Goal: Task Accomplishment & Management: Complete application form

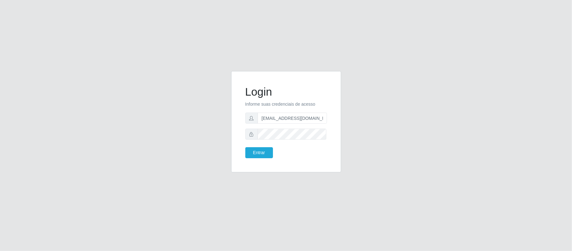
click at [293, 116] on input "[EMAIL_ADDRESS][DOMAIN_NAME]" at bounding box center [291, 117] width 69 height 11
type input "[EMAIL_ADDRESS][DOMAIN_NAME]"
click at [257, 152] on button "Entrar" at bounding box center [259, 152] width 28 height 11
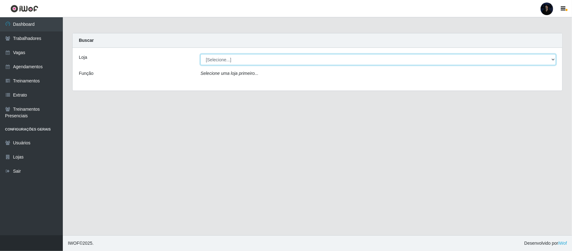
click at [230, 59] on select "[Selecione...] Mar Vermelho - CEASA Mar Vermelho - Centro de Distribuição Mar V…" at bounding box center [377, 59] width 355 height 11
select select "251"
click at [200, 54] on select "[Selecione...] Mar Vermelho - CEASA Mar Vermelho - Centro de Distribuição Mar V…" at bounding box center [377, 59] width 355 height 11
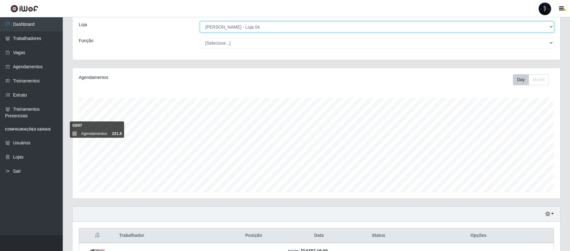
scroll to position [42, 0]
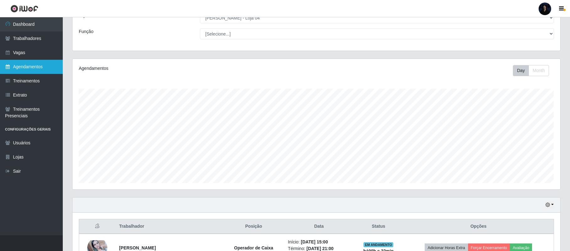
click at [33, 69] on link "Agendamentos" at bounding box center [31, 67] width 63 height 14
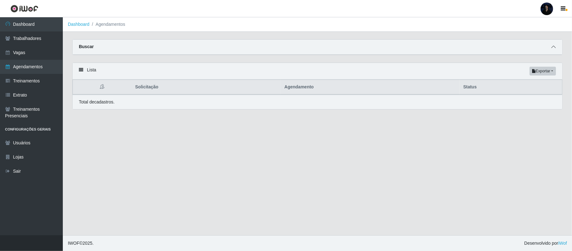
click at [551, 46] on icon at bounding box center [553, 47] width 4 height 4
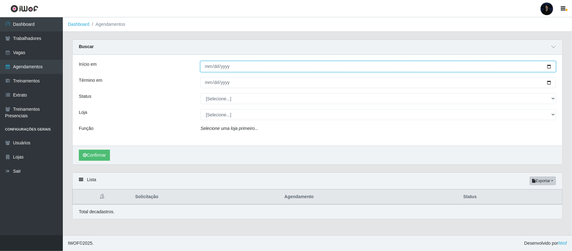
click at [550, 66] on input "Início em" at bounding box center [377, 66] width 355 height 11
type input "[DATE]"
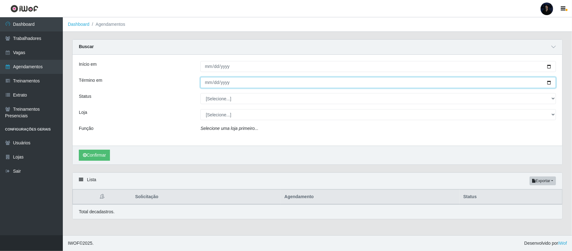
click at [549, 81] on input "Término em" at bounding box center [377, 82] width 355 height 11
click at [546, 83] on input "Término em" at bounding box center [377, 82] width 355 height 11
type input "[DATE]"
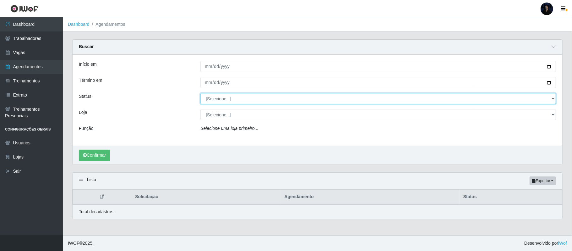
click at [215, 99] on select "[Selecione...] AGENDADO AGUARDANDO LIBERAR EM ANDAMENTO EM REVISÃO FINALIZADO C…" at bounding box center [377, 98] width 355 height 11
select select "FINALIZADO"
click at [200, 93] on select "[Selecione...] AGENDADO AGUARDANDO LIBERAR EM ANDAMENTO EM REVISÃO FINALIZADO C…" at bounding box center [377, 98] width 355 height 11
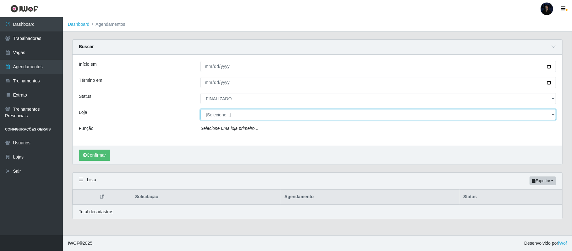
click at [223, 114] on select "[Selecione...] Mar Vermelho - CEASA Mar Vermelho - Centro de Distribuição Mar V…" at bounding box center [377, 114] width 355 height 11
select select "251"
click at [200, 109] on select "[Selecione...] Mar Vermelho - CEASA Mar Vermelho - Centro de Distribuição Mar V…" at bounding box center [377, 114] width 355 height 11
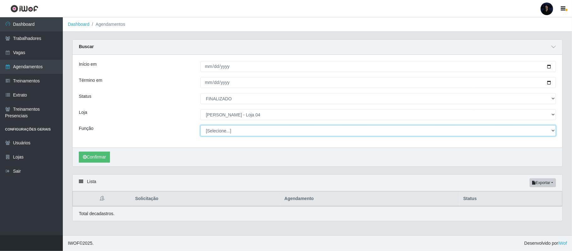
click at [214, 128] on select "[Selecione...] ASG ASG + ASG ++ Auxiliar de Depósito Auxiliar de Depósito + Aux…" at bounding box center [377, 130] width 355 height 11
select select "112"
click at [200, 125] on select "[Selecione...] ASG ASG + ASG ++ Auxiliar de Depósito Auxiliar de Depósito + Aux…" at bounding box center [377, 130] width 355 height 11
click at [97, 155] on button "Confirmar" at bounding box center [94, 156] width 31 height 11
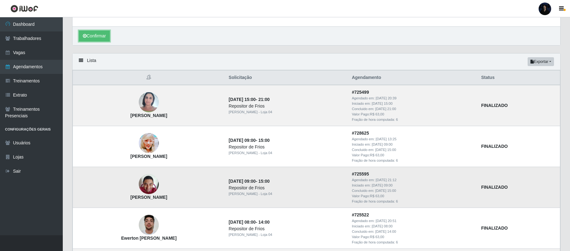
scroll to position [121, 0]
click at [547, 10] on div at bounding box center [545, 9] width 13 height 13
click at [526, 50] on button "Sair" at bounding box center [533, 48] width 57 height 13
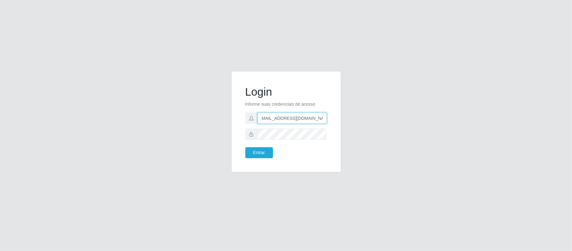
drag, startPoint x: 261, startPoint y: 120, endPoint x: 382, endPoint y: 131, distance: 122.0
click at [382, 131] on div "Login Informe suas credenciais de acesso [EMAIL_ADDRESS][DOMAIN_NAME] Entrar" at bounding box center [286, 125] width 358 height 109
paste input "sfcoamarante"
click at [311, 117] on input "[EMAIL_ADDRESS][DOMAIN_NAME]" at bounding box center [291, 117] width 69 height 11
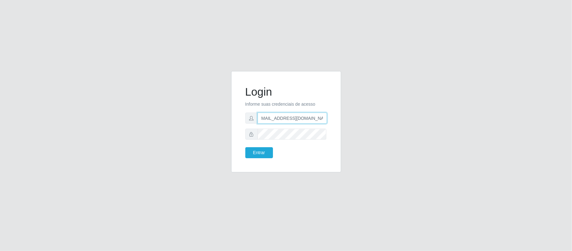
click at [322, 117] on input "[EMAIL_ADDRESS][DOMAIN_NAME]" at bounding box center [291, 117] width 69 height 11
click at [322, 116] on input "[EMAIL_ADDRESS][DOMAIN_NAME]" at bounding box center [291, 117] width 69 height 11
click at [309, 118] on input "[EMAIL_ADDRESS][DOMAIN_NAME]" at bounding box center [291, 117] width 69 height 11
click at [218, 132] on div "Login Informe suas credenciais de acesso [EMAIL_ADDRESS][DOMAIN_NAME] Entrar" at bounding box center [286, 125] width 358 height 109
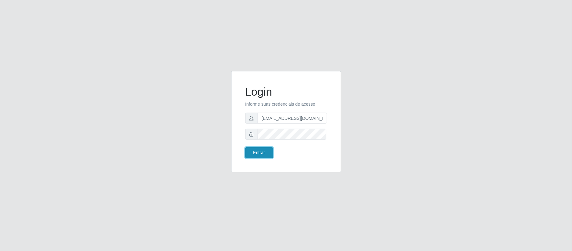
click at [261, 151] on button "Entrar" at bounding box center [259, 152] width 28 height 11
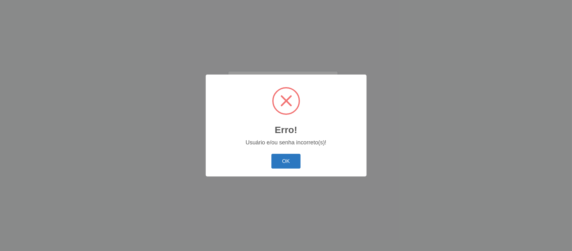
click at [283, 162] on button "OK" at bounding box center [285, 161] width 29 height 15
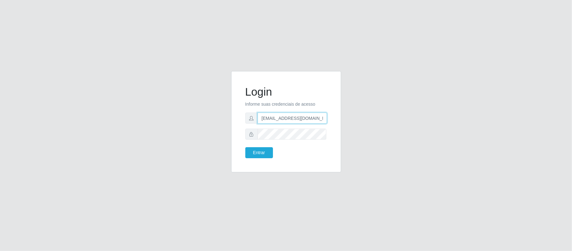
click at [291, 122] on input "[EMAIL_ADDRESS][DOMAIN_NAME]" at bounding box center [291, 117] width 69 height 11
drag, startPoint x: 292, startPoint y: 117, endPoint x: 347, endPoint y: 119, distance: 55.0
click at [347, 119] on div "Login Informe suas credenciais de acesso [EMAIL_ADDRESS][DOMAIN_NAME] Entrar" at bounding box center [286, 125] width 358 height 109
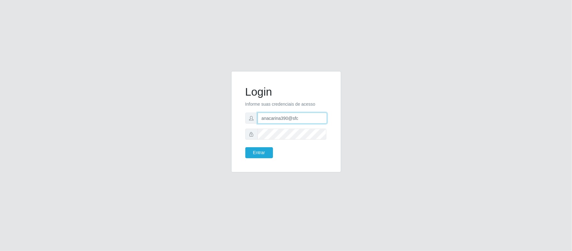
type input "[EMAIL_ADDRESS][DOMAIN_NAME]"
click at [268, 153] on button "Entrar" at bounding box center [259, 152] width 28 height 11
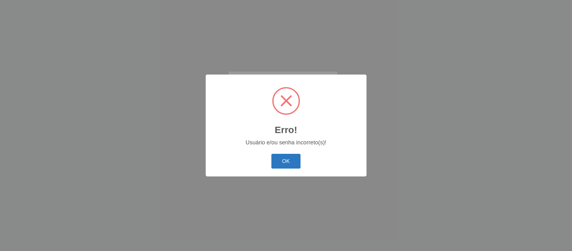
click at [284, 155] on button "OK" at bounding box center [285, 161] width 29 height 15
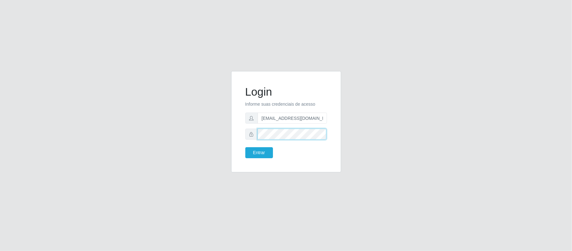
click at [225, 129] on div "Login Informe suas credenciais de acesso [EMAIL_ADDRESS][DOMAIN_NAME] Entrar" at bounding box center [286, 125] width 358 height 109
click at [259, 148] on button "Entrar" at bounding box center [259, 152] width 28 height 11
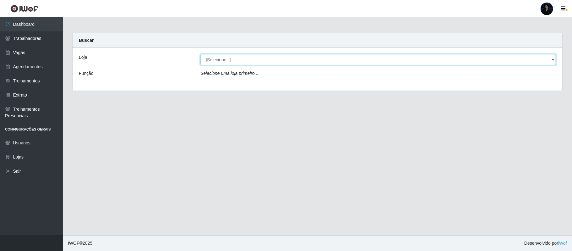
click at [263, 62] on select "[Selecione...] Supermercado Sao Francisco - Amarante" at bounding box center [377, 59] width 355 height 11
select select "383"
click at [200, 54] on select "[Selecione...] Supermercado Sao Francisco - Amarante" at bounding box center [377, 59] width 355 height 11
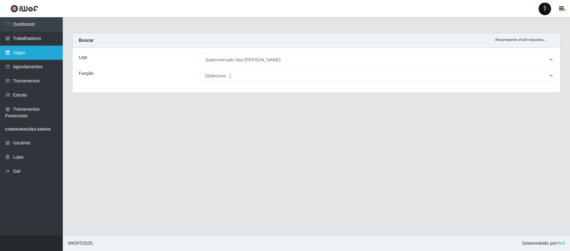
click at [35, 51] on link "Vagas" at bounding box center [31, 53] width 63 height 14
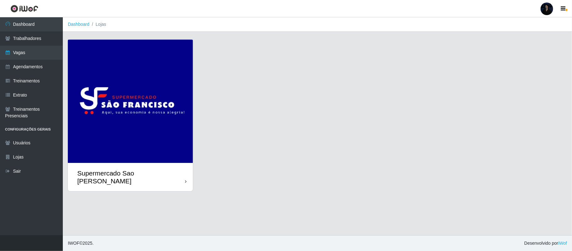
click at [119, 129] on img at bounding box center [130, 101] width 125 height 123
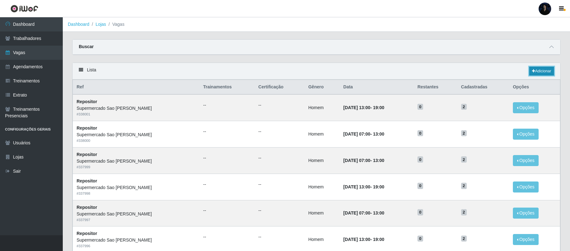
click at [543, 72] on link "Adicionar" at bounding box center [541, 71] width 25 height 9
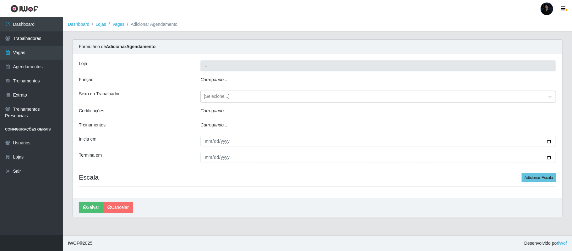
type input "Supermercado Sao [PERSON_NAME]"
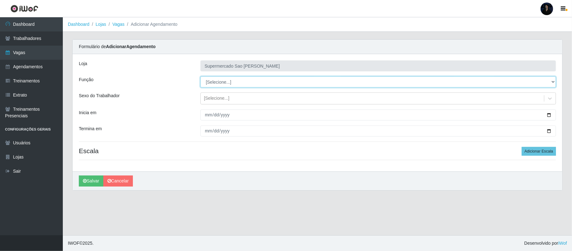
click at [244, 82] on select "[Selecione...] ASG ASG + ASG ++ Balconista de Açougue Balconista de Açougue + B…" at bounding box center [377, 81] width 355 height 11
select select "24"
click at [200, 77] on select "[Selecione...] ASG ASG + ASG ++ Balconista de Açougue Balconista de Açougue + B…" at bounding box center [377, 81] width 355 height 11
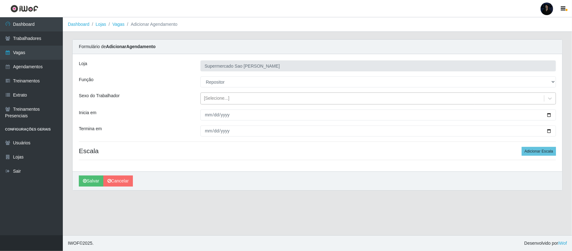
click at [219, 97] on div "[Selecione...]" at bounding box center [216, 98] width 25 height 7
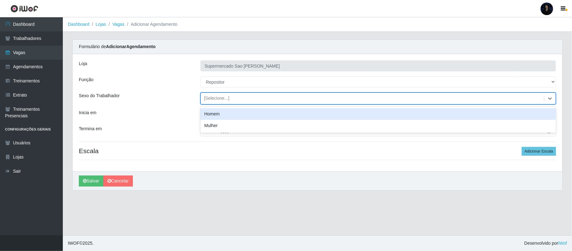
click at [224, 115] on div "Homem" at bounding box center [377, 114] width 355 height 12
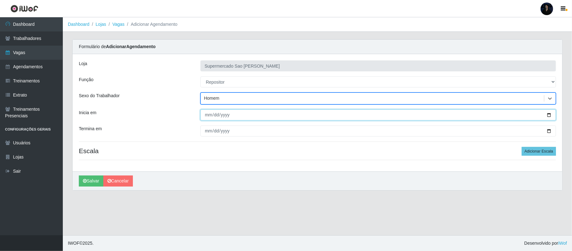
drag, startPoint x: 550, startPoint y: 115, endPoint x: 523, endPoint y: 116, distance: 27.3
click at [550, 115] on input "Inicia em" at bounding box center [377, 114] width 355 height 11
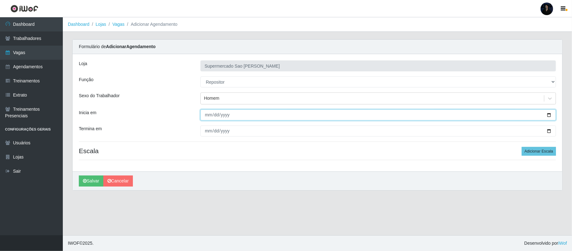
type input "2025-09-09"
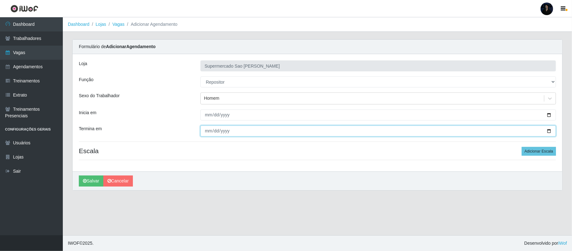
click at [550, 130] on input "Termina em" at bounding box center [377, 130] width 355 height 11
type input "2025-09-30"
click at [529, 150] on button "Adicionar Escala" at bounding box center [539, 151] width 34 height 9
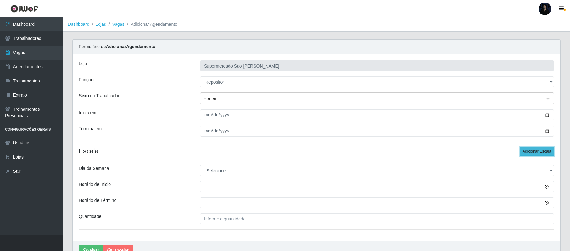
click at [529, 150] on button "Adicionar Escala" at bounding box center [537, 151] width 34 height 9
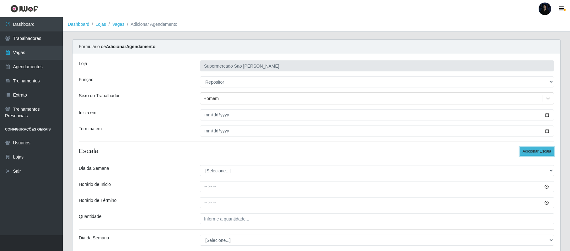
click at [529, 150] on button "Adicionar Escala" at bounding box center [537, 151] width 34 height 9
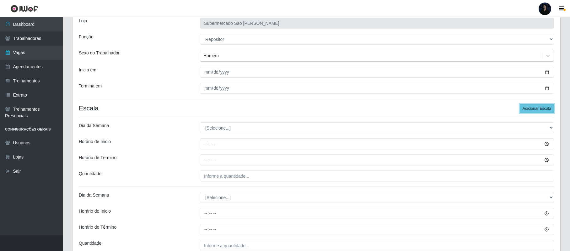
scroll to position [42, 0]
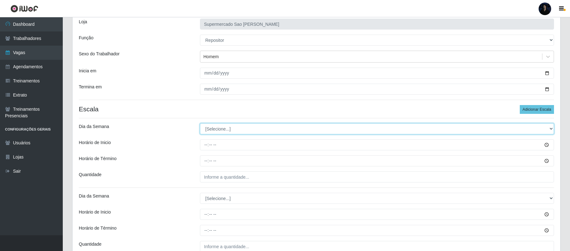
click at [212, 131] on select "[Selecione...] Segunda Terça Quarta Quinta Sexta Sábado Domingo" at bounding box center [377, 128] width 354 height 11
select select "1"
click at [200, 124] on select "[Selecione...] Segunda Terça Quarta Quinta Sexta Sábado Domingo" at bounding box center [377, 128] width 354 height 11
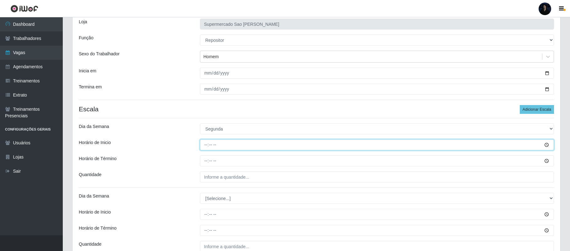
click at [205, 146] on input "Horário de Inicio" at bounding box center [377, 144] width 354 height 11
type input "13:00"
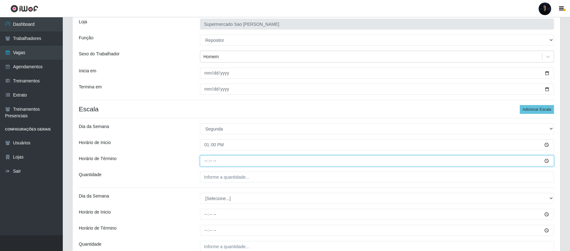
click at [206, 160] on input "Horário de Término" at bounding box center [377, 160] width 354 height 11
type input "19:00"
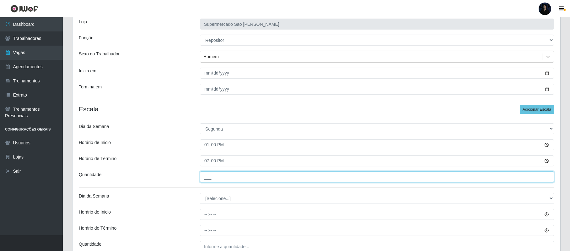
click at [203, 180] on input "___" at bounding box center [377, 176] width 354 height 11
type input "1__"
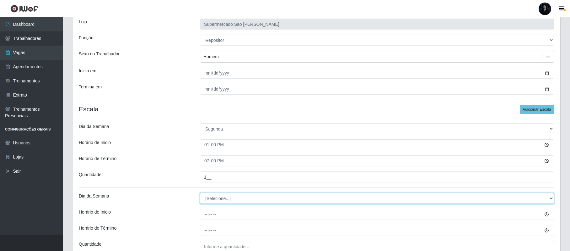
click at [208, 198] on select "[Selecione...] Segunda Terça Quarta Quinta Sexta Sábado Domingo" at bounding box center [377, 197] width 354 height 11
select select "2"
click at [200, 193] on select "[Selecione...] Segunda Terça Quarta Quinta Sexta Sábado Domingo" at bounding box center [377, 197] width 354 height 11
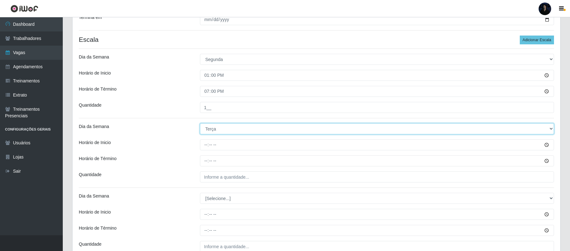
scroll to position [126, 0]
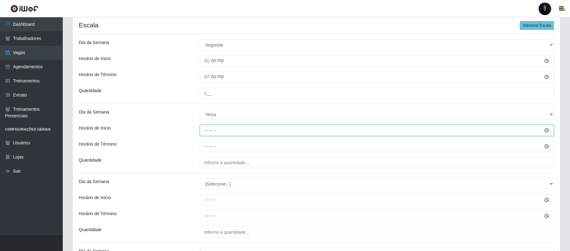
click at [206, 131] on input "Horário de Inicio" at bounding box center [377, 130] width 354 height 11
type input "13:00"
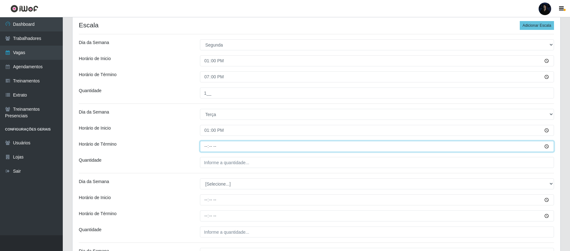
click at [206, 147] on input "Horário de Término" at bounding box center [377, 146] width 354 height 11
type input "19:00"
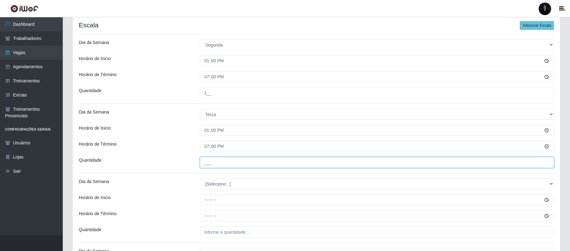
click at [205, 164] on input "___" at bounding box center [377, 162] width 354 height 11
type input "1__"
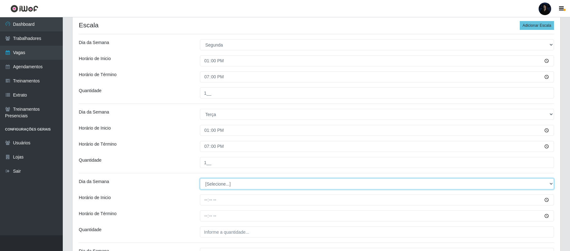
click at [207, 186] on select "[Selecione...] Segunda Terça Quarta Quinta Sexta Sábado Domingo" at bounding box center [377, 183] width 354 height 11
select select "3"
click at [200, 179] on select "[Selecione...] Segunda Terça Quarta Quinta Sexta Sábado Domingo" at bounding box center [377, 183] width 354 height 11
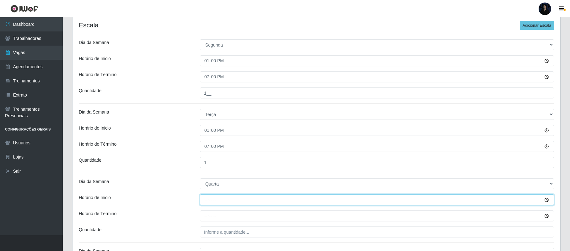
click at [203, 199] on input "Horário de Inicio" at bounding box center [377, 199] width 354 height 11
type input "13:00"
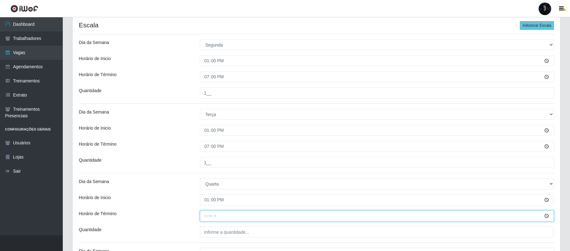
click at [205, 214] on input "Horário de Término" at bounding box center [377, 215] width 354 height 11
type input "19:00"
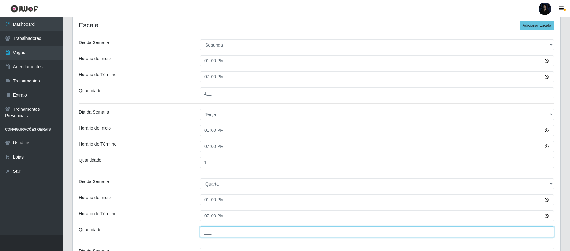
click at [205, 232] on input "___" at bounding box center [377, 231] width 354 height 11
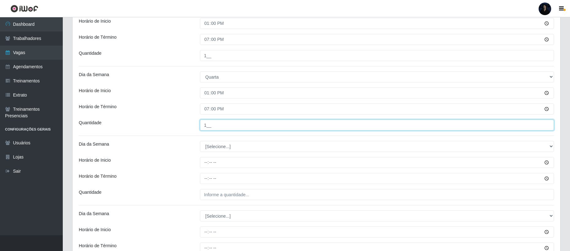
scroll to position [251, 0]
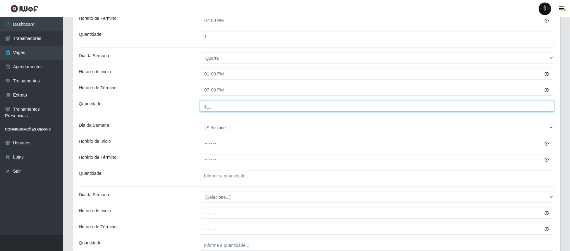
type input "1__"
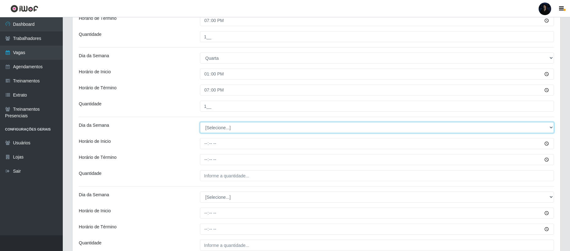
click at [209, 129] on select "[Selecione...] Segunda Terça Quarta Quinta Sexta Sábado Domingo" at bounding box center [377, 127] width 354 height 11
select select "4"
click at [200, 123] on select "[Selecione...] Segunda Terça Quarta Quinta Sexta Sábado Domingo" at bounding box center [377, 127] width 354 height 11
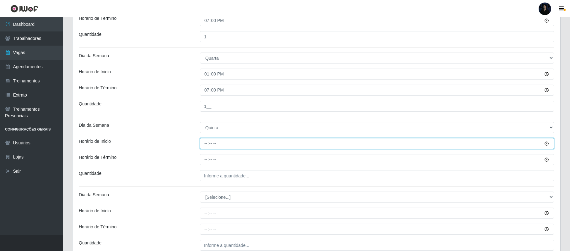
click at [206, 145] on input "Horário de Inicio" at bounding box center [377, 143] width 354 height 11
type input "13:00"
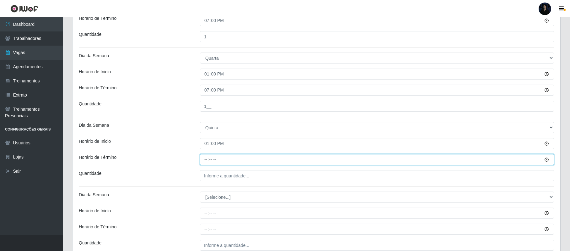
click at [206, 158] on input "Horário de Término" at bounding box center [377, 159] width 354 height 11
type input "19:00"
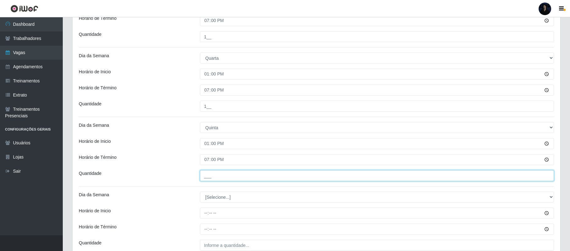
click at [206, 178] on input "___" at bounding box center [377, 175] width 354 height 11
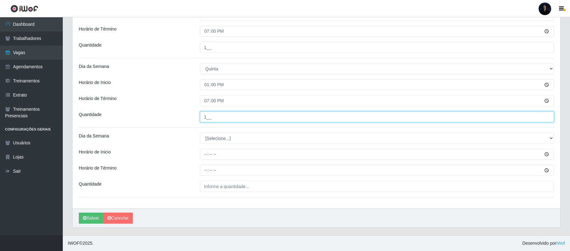
scroll to position [311, 0]
type input "1__"
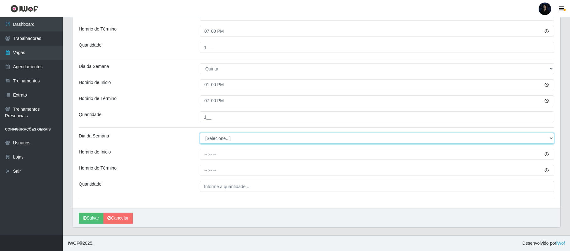
click at [213, 139] on select "[Selecione...] Segunda Terça Quarta Quinta Sexta Sábado Domingo" at bounding box center [377, 138] width 354 height 11
select select "5"
click at [200, 133] on select "[Selecione...] Segunda Terça Quarta Quinta Sexta Sábado Domingo" at bounding box center [377, 138] width 354 height 11
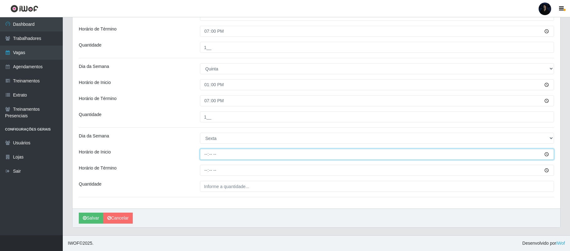
click at [206, 155] on input "Horário de Inicio" at bounding box center [377, 154] width 354 height 11
type input "13:00"
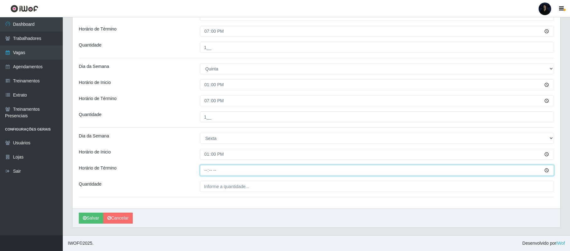
click at [205, 169] on input "Horário de Término" at bounding box center [377, 170] width 354 height 11
type input "19:00"
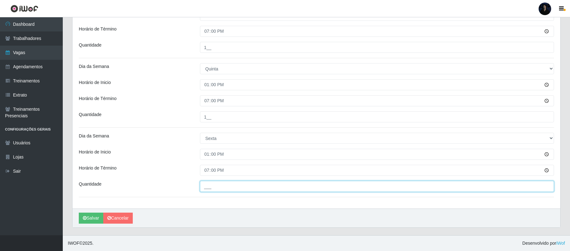
click at [206, 190] on input "___" at bounding box center [377, 186] width 354 height 11
type input "1__"
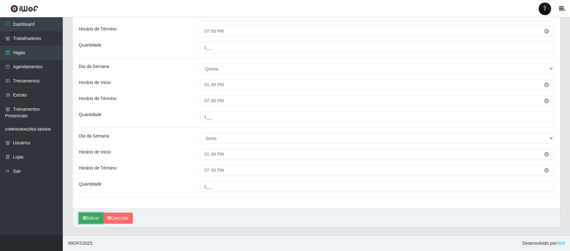
click at [89, 215] on button "Salvar" at bounding box center [91, 217] width 24 height 11
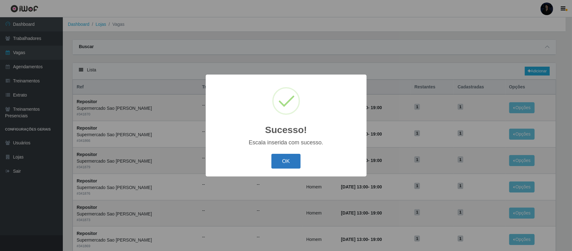
click at [288, 156] on button "OK" at bounding box center [285, 161] width 29 height 15
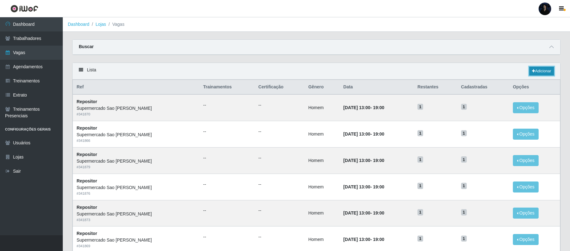
click at [535, 72] on link "Adicionar" at bounding box center [541, 71] width 25 height 9
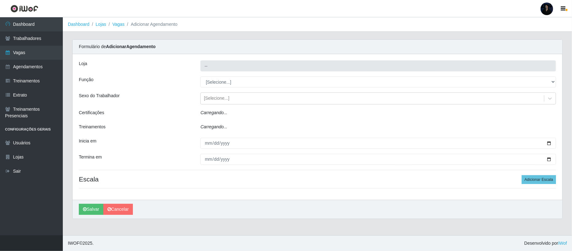
type input "Supermercado Sao [PERSON_NAME]"
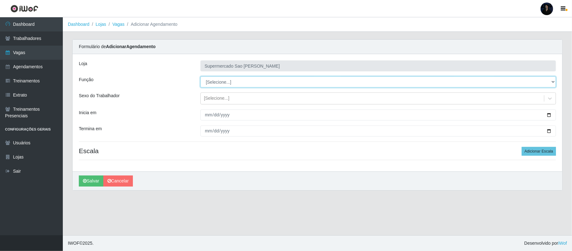
click at [212, 85] on select "[Selecione...] ASG ASG + ASG ++ Balconista de Açougue Balconista de Açougue + B…" at bounding box center [377, 81] width 355 height 11
click at [200, 77] on select "[Selecione...] ASG ASG + ASG ++ Balconista de Açougue Balconista de Açougue + B…" at bounding box center [377, 81] width 355 height 11
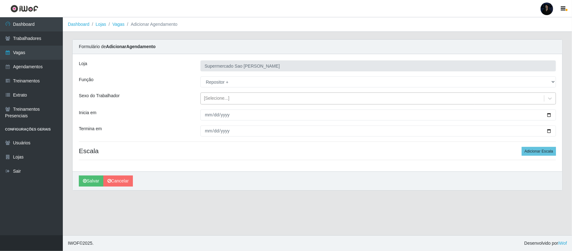
click at [214, 100] on div "[Selecione...]" at bounding box center [216, 98] width 25 height 7
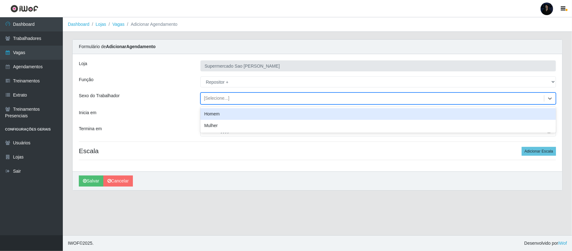
click at [221, 114] on div "Homem" at bounding box center [377, 114] width 355 height 12
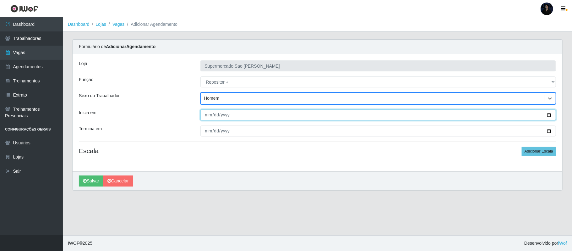
click at [548, 113] on input "Inicia em" at bounding box center [377, 114] width 355 height 11
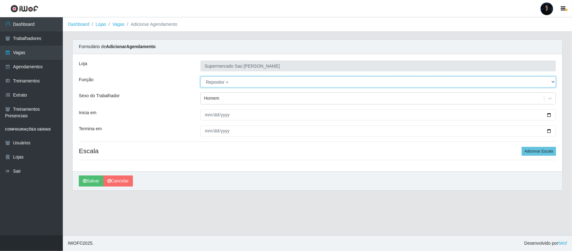
click at [220, 81] on select "[Selecione...] ASG ASG + ASG ++ Balconista de Açougue Balconista de Açougue + B…" at bounding box center [377, 81] width 355 height 11
select select "24"
click at [200, 77] on select "[Selecione...] ASG ASG + ASG ++ Balconista de Açougue Balconista de Açougue + B…" at bounding box center [377, 81] width 355 height 11
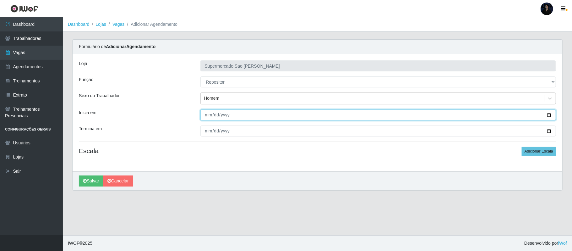
click at [548, 115] on input "Inicia em" at bounding box center [377, 114] width 355 height 11
type input "2025-09-09"
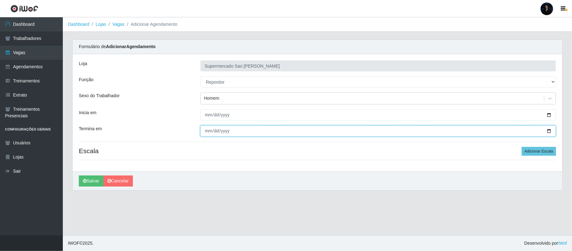
click at [550, 131] on input "Termina em" at bounding box center [377, 130] width 355 height 11
click at [548, 132] on input "Termina em" at bounding box center [377, 130] width 355 height 11
click at [550, 133] on input "Termina em" at bounding box center [377, 130] width 355 height 11
click at [547, 131] on input "Termina em" at bounding box center [377, 130] width 355 height 11
type input "2025-09-30"
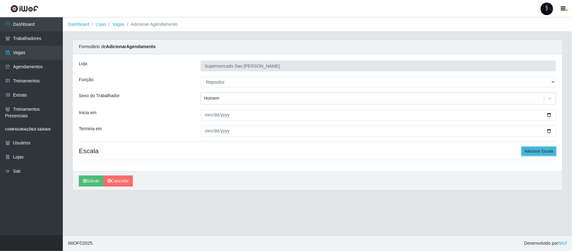
click at [540, 149] on button "Adicionar Escala" at bounding box center [539, 151] width 34 height 9
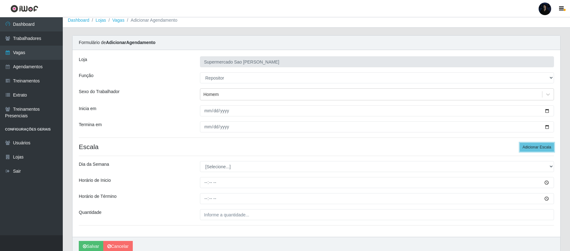
scroll to position [33, 0]
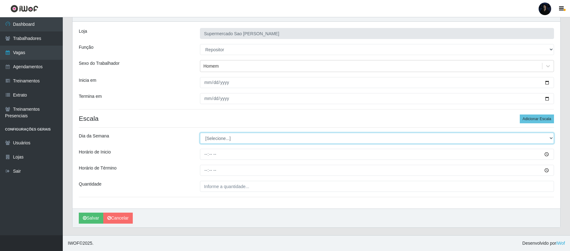
click at [225, 142] on select "[Selecione...] Segunda Terça Quarta Quinta Sexta Sábado Domingo" at bounding box center [377, 138] width 354 height 11
drag, startPoint x: 225, startPoint y: 136, endPoint x: 220, endPoint y: 151, distance: 15.1
click at [225, 136] on select "[Selecione...] Segunda Terça Quarta Quinta Sexta Sábado Domingo" at bounding box center [377, 138] width 354 height 11
click at [219, 139] on select "[Selecione...] Segunda Terça Quarta Quinta Sexta Sábado Domingo" at bounding box center [377, 138] width 354 height 11
select select "6"
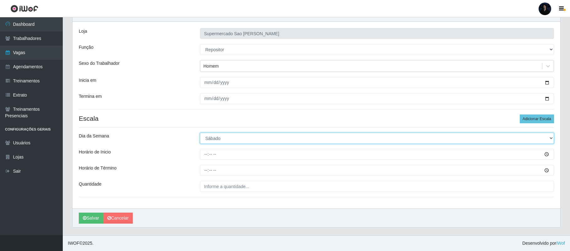
click at [200, 133] on select "[Selecione...] Segunda Terça Quarta Quinta Sexta Sábado Domingo" at bounding box center [377, 138] width 354 height 11
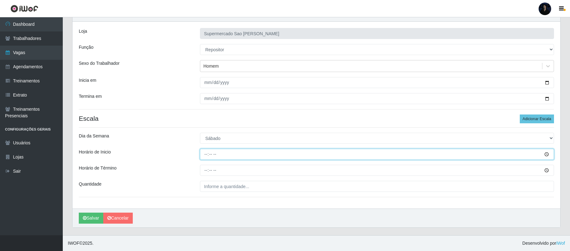
click at [205, 155] on input "Horário de Inicio" at bounding box center [377, 154] width 354 height 11
type input "13:00"
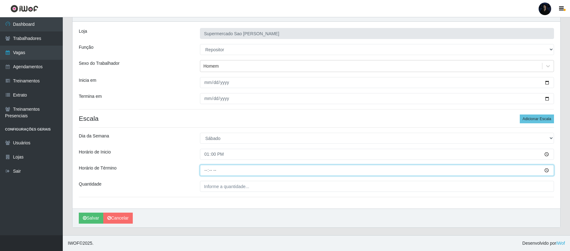
click at [205, 169] on input "Horário de Término" at bounding box center [377, 170] width 354 height 11
type input "19:00"
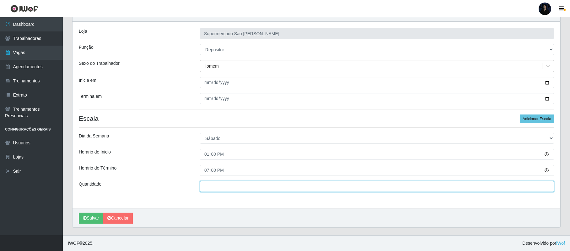
click at [205, 185] on input "___" at bounding box center [377, 186] width 354 height 11
type input "1__"
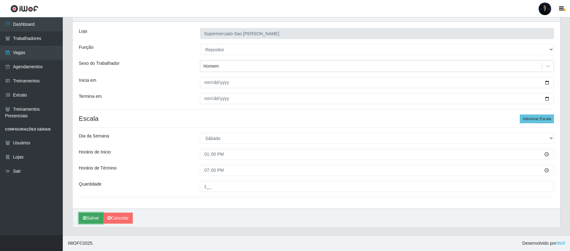
click at [82, 219] on button "Salvar" at bounding box center [91, 217] width 24 height 11
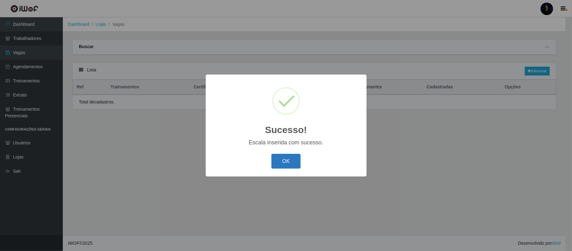
click at [286, 161] on button "OK" at bounding box center [285, 161] width 29 height 15
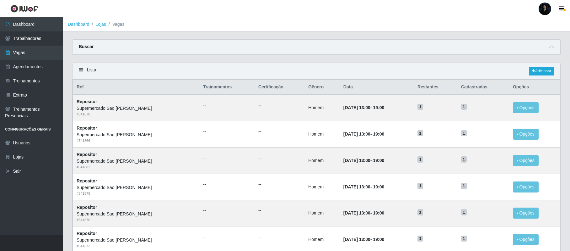
click at [539, 9] on div at bounding box center [545, 9] width 13 height 13
click at [520, 48] on button "Sair" at bounding box center [533, 48] width 57 height 13
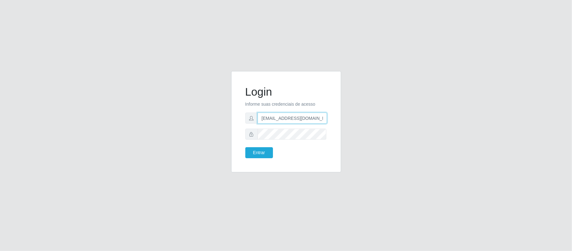
click at [299, 121] on input "[EMAIL_ADDRESS][DOMAIN_NAME]" at bounding box center [291, 117] width 69 height 11
drag, startPoint x: 292, startPoint y: 117, endPoint x: 342, endPoint y: 117, distance: 50.2
click at [342, 117] on div "Login Informe suas credenciais de acesso [EMAIL_ADDRESS][DOMAIN_NAME] Entrar" at bounding box center [285, 125] width 119 height 109
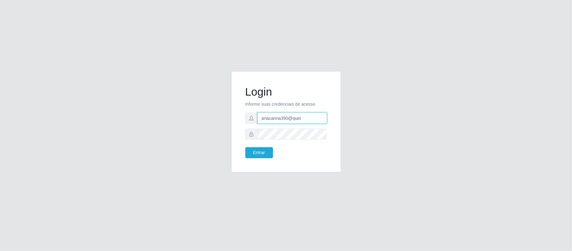
type input "[EMAIL_ADDRESS][DOMAIN_NAME]"
click at [257, 151] on button "Entrar" at bounding box center [259, 152] width 28 height 11
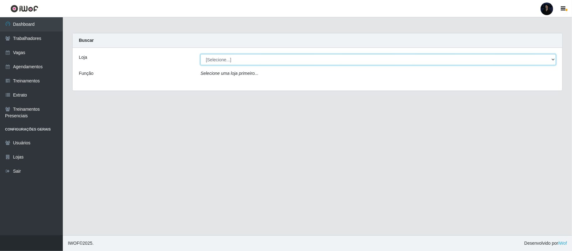
click at [224, 61] on select "[Selecione...] Hiper Queiroz - Alto da Conceição Hiper Queiroz - Boa Vista Hipe…" at bounding box center [377, 59] width 355 height 11
select select "513"
click at [200, 54] on select "[Selecione...] Hiper Queiroz - Alto da Conceição Hiper Queiroz - Boa Vista Hipe…" at bounding box center [377, 59] width 355 height 11
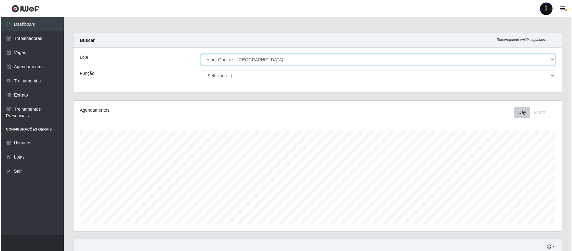
scroll to position [131, 488]
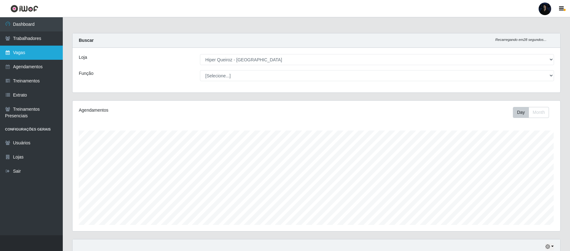
click at [23, 55] on link "Vagas" at bounding box center [31, 53] width 63 height 14
